Goal: Find specific page/section

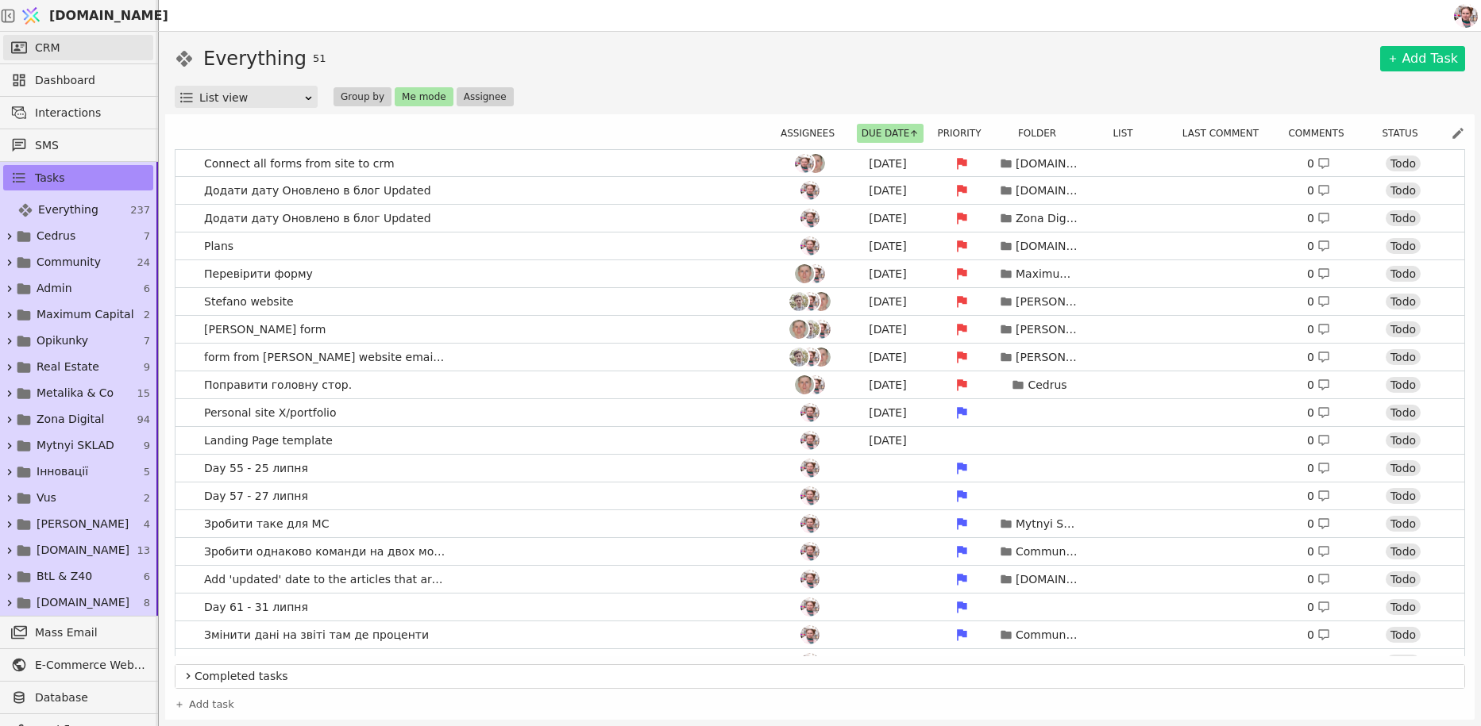
scroll to position [13, 0]
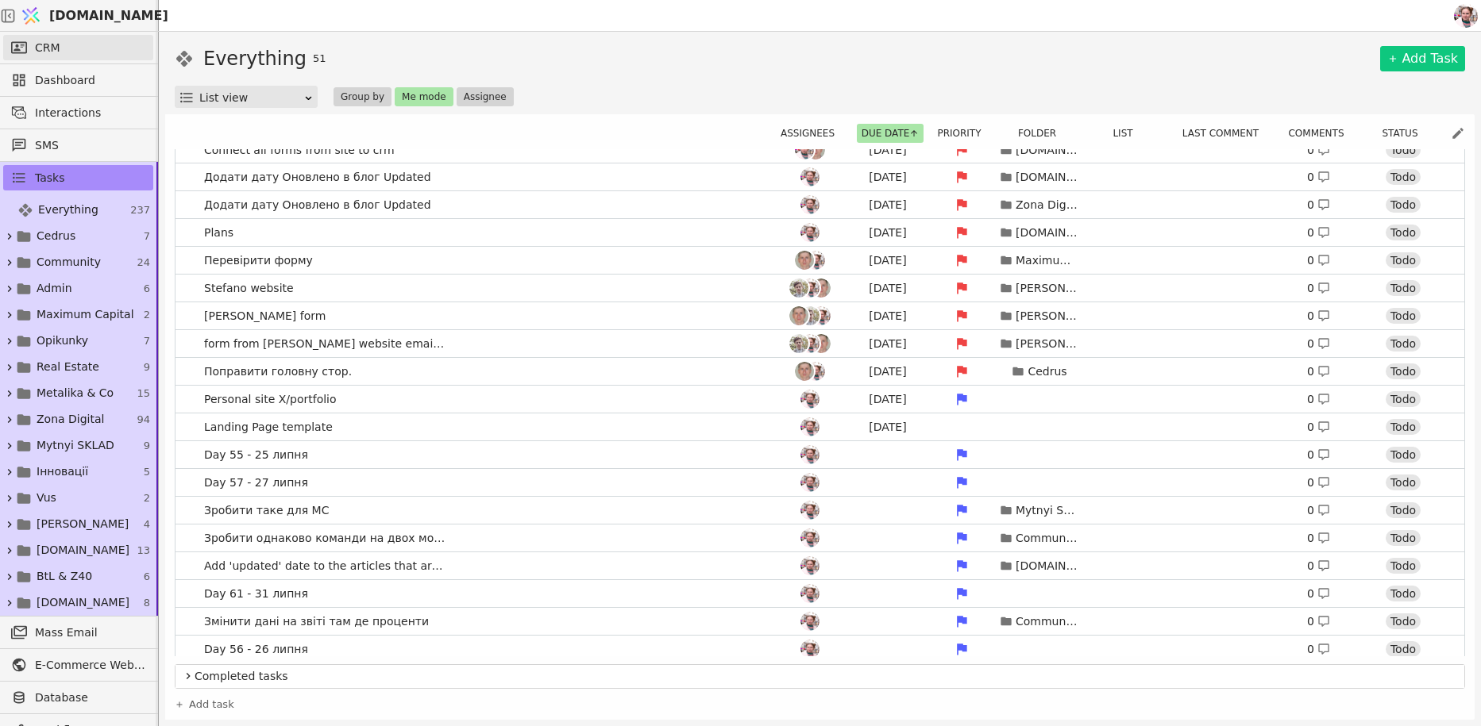
click at [73, 51] on link "CRM" at bounding box center [78, 47] width 150 height 25
